Goal: Information Seeking & Learning: Learn about a topic

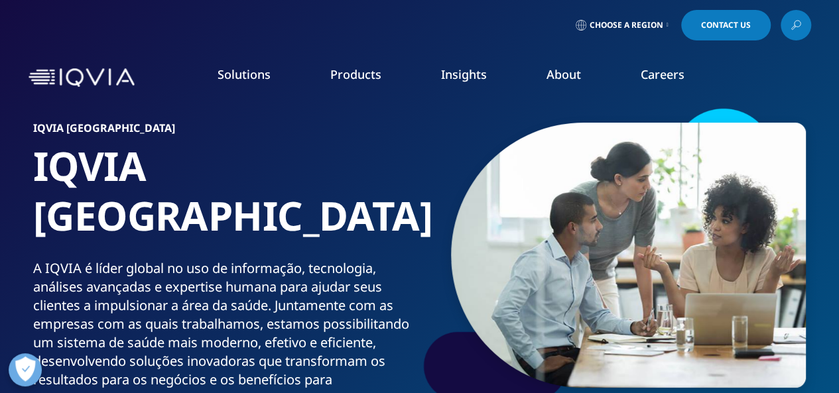
click at [89, 292] on link "Safety & Regulatory Compliance" at bounding box center [106, 289] width 147 height 13
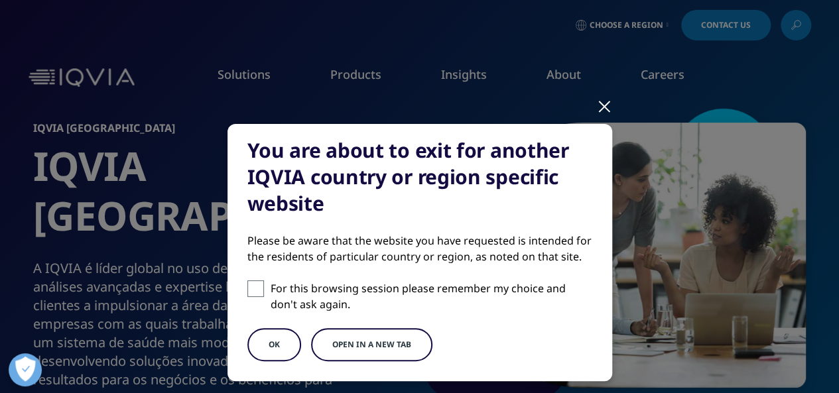
click at [255, 351] on button "OK" at bounding box center [274, 344] width 54 height 33
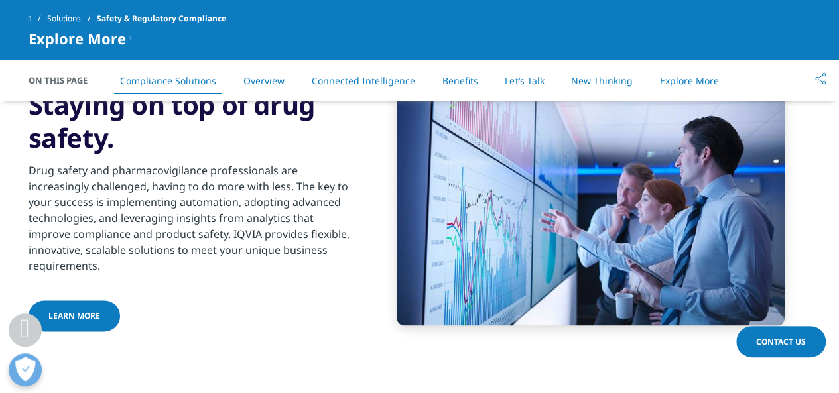
scroll to position [597, 0]
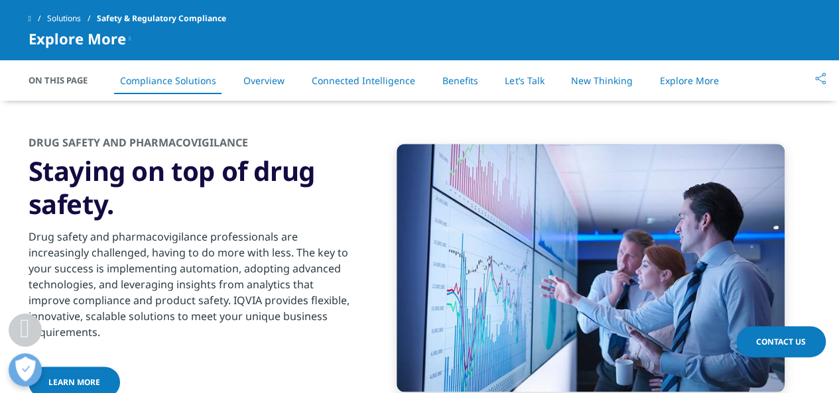
drag, startPoint x: 124, startPoint y: 241, endPoint x: 292, endPoint y: 326, distance: 188.0
click at [292, 326] on div "Drug safety and pharmacovigilance professionals are increasingly challenged, ha…" at bounding box center [190, 280] width 322 height 119
click at [412, 304] on img at bounding box center [590, 268] width 388 height 248
click at [337, 314] on div "Drug safety and pharmacovigilance professionals are increasingly challenged, ha…" at bounding box center [190, 280] width 322 height 119
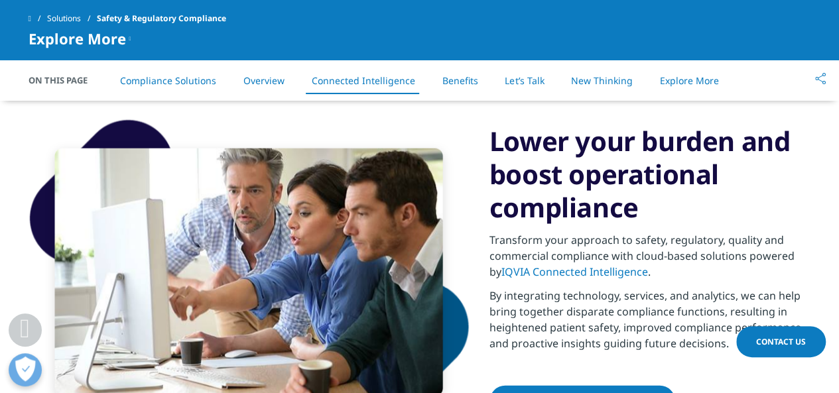
scroll to position [1525, 0]
